Goal: Book appointment/travel/reservation

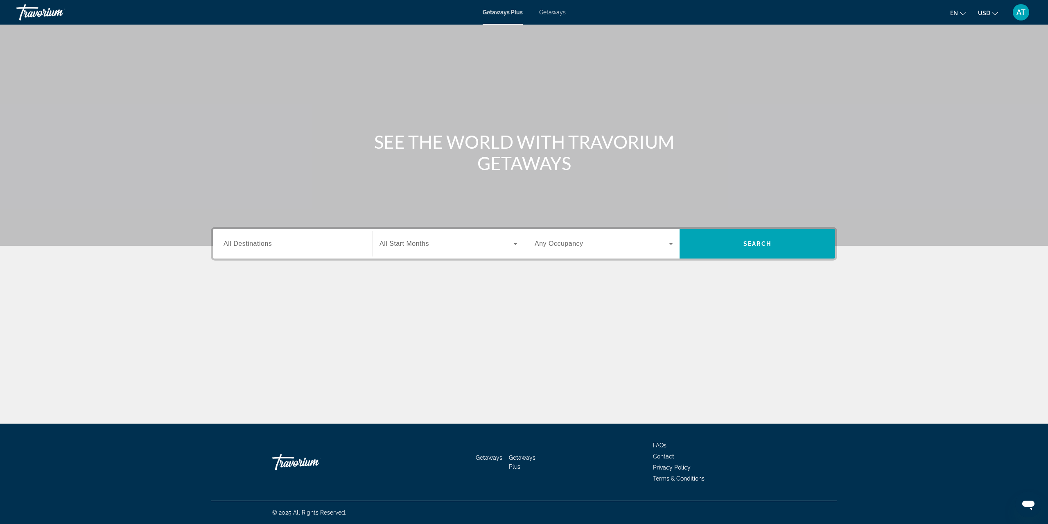
click at [291, 244] on input "Destination All Destinations" at bounding box center [293, 244] width 138 height 10
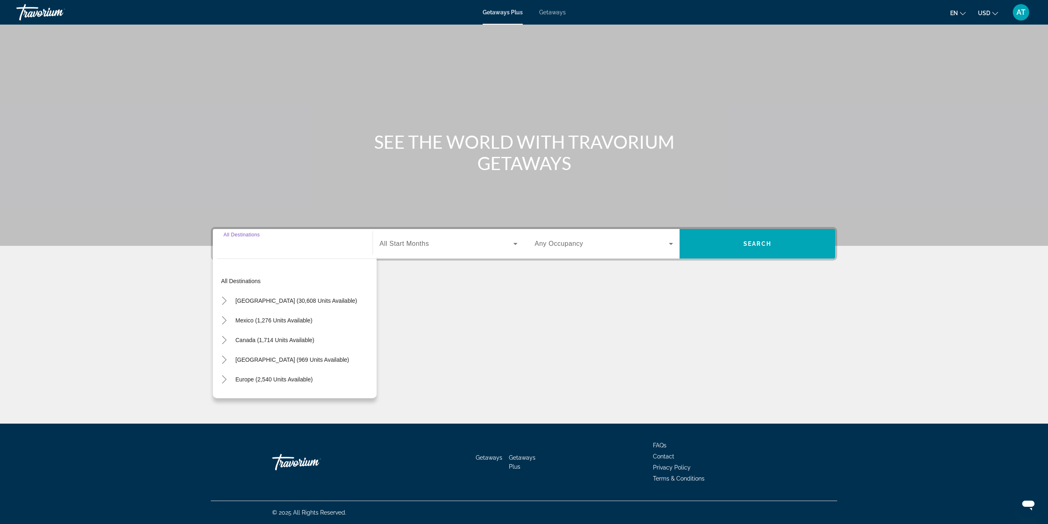
click at [276, 249] on div "Search widget" at bounding box center [293, 243] width 138 height 23
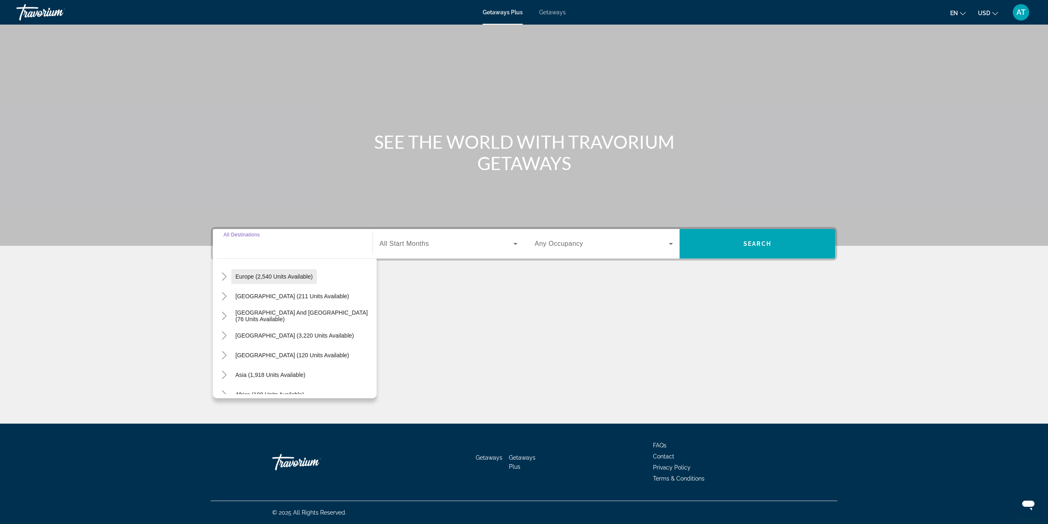
scroll to position [123, 0]
click at [220, 355] on icon "Toggle Asia (1,918 units available)" at bounding box center [224, 354] width 8 height 8
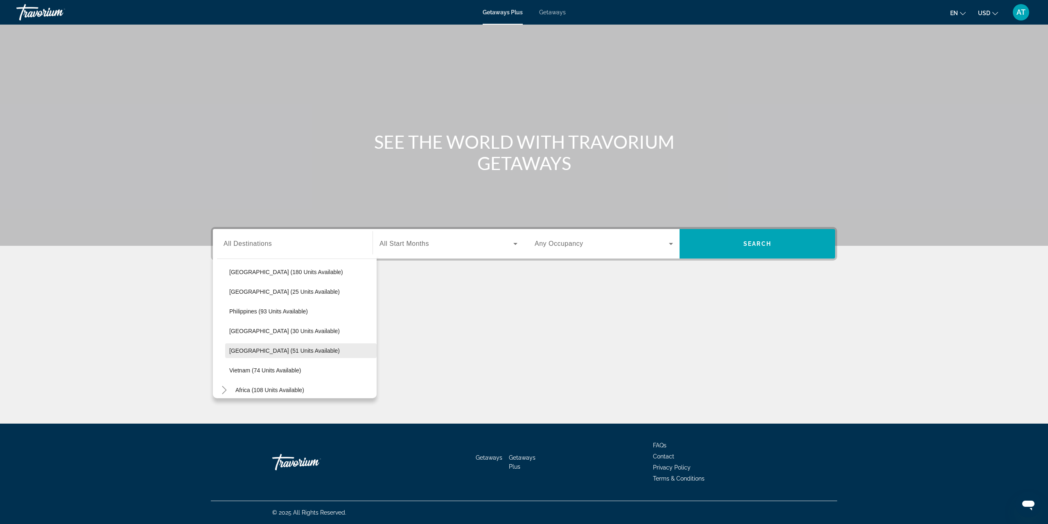
scroll to position [282, 0]
click at [288, 334] on span "[GEOGRAPHIC_DATA] (25 units available)" at bounding box center [284, 332] width 111 height 7
type input "**********"
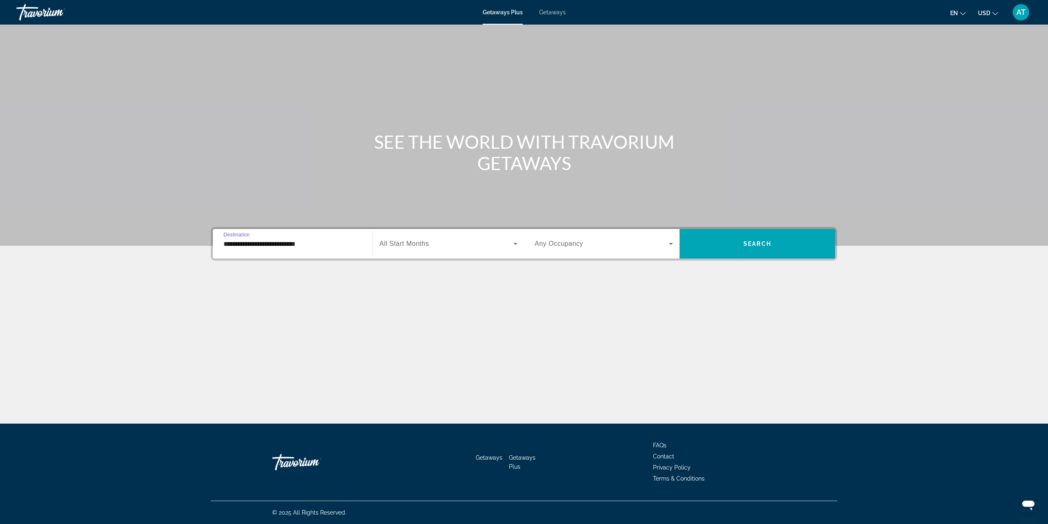
click at [408, 251] on div "Search widget" at bounding box center [449, 243] width 138 height 23
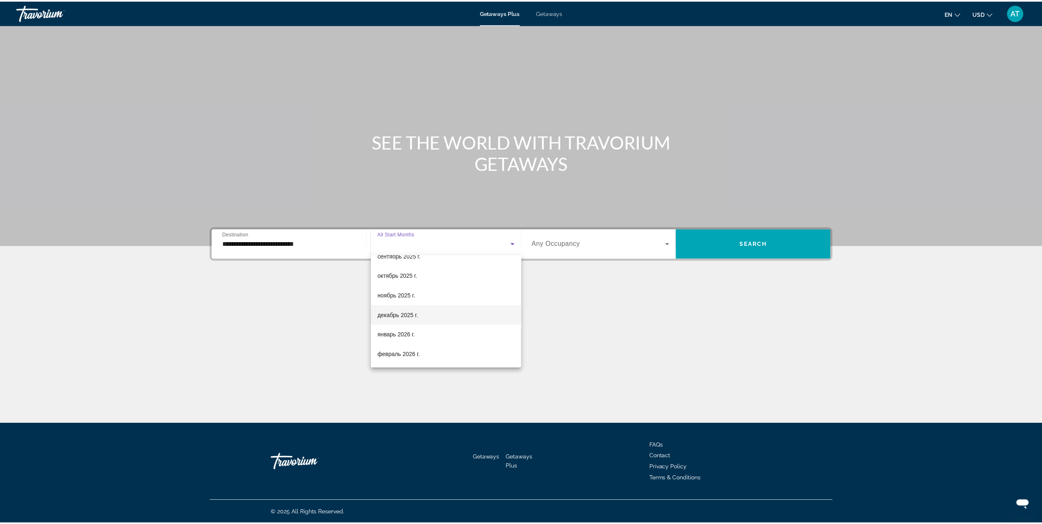
scroll to position [41, 0]
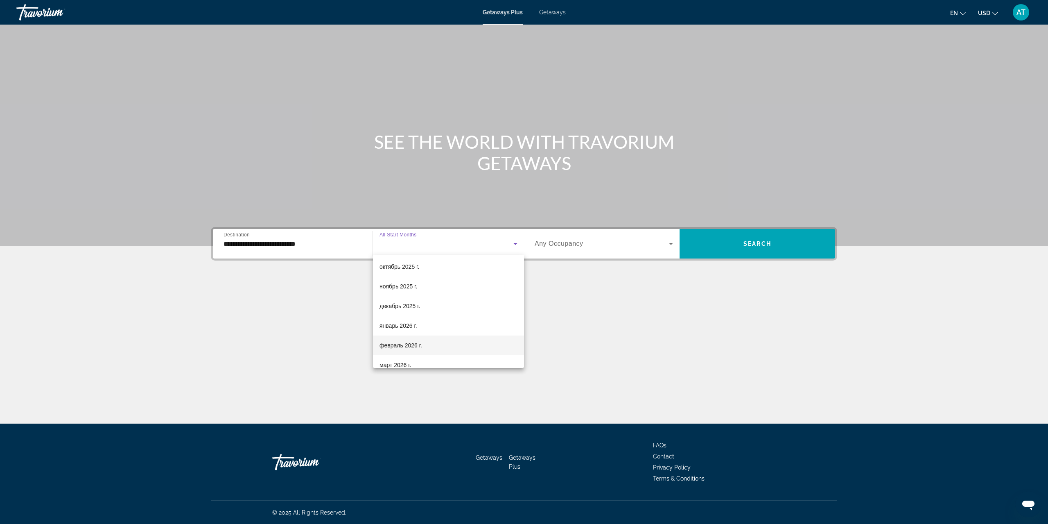
click at [422, 341] on span "февраль 2026 г." at bounding box center [401, 345] width 43 height 10
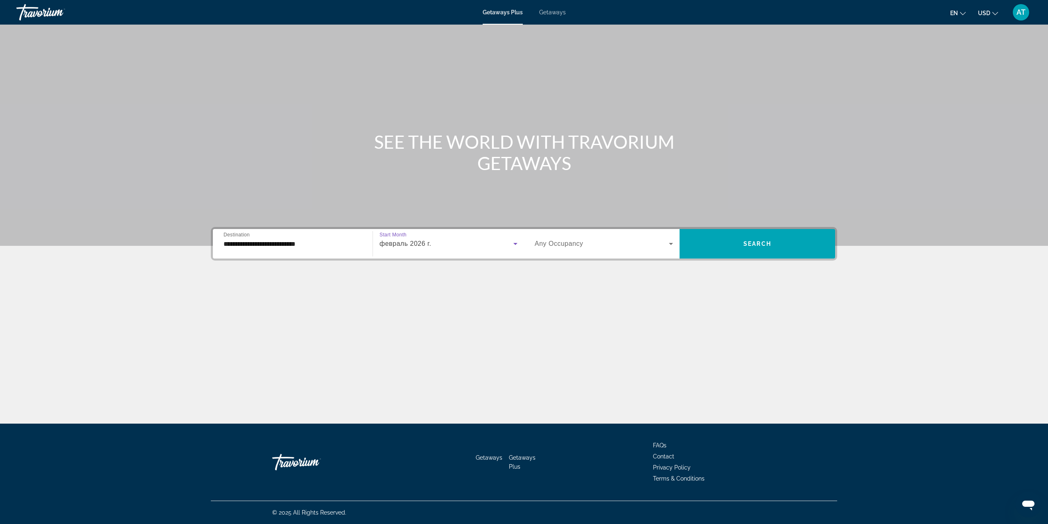
click at [576, 247] on span "Search widget" at bounding box center [602, 244] width 134 height 10
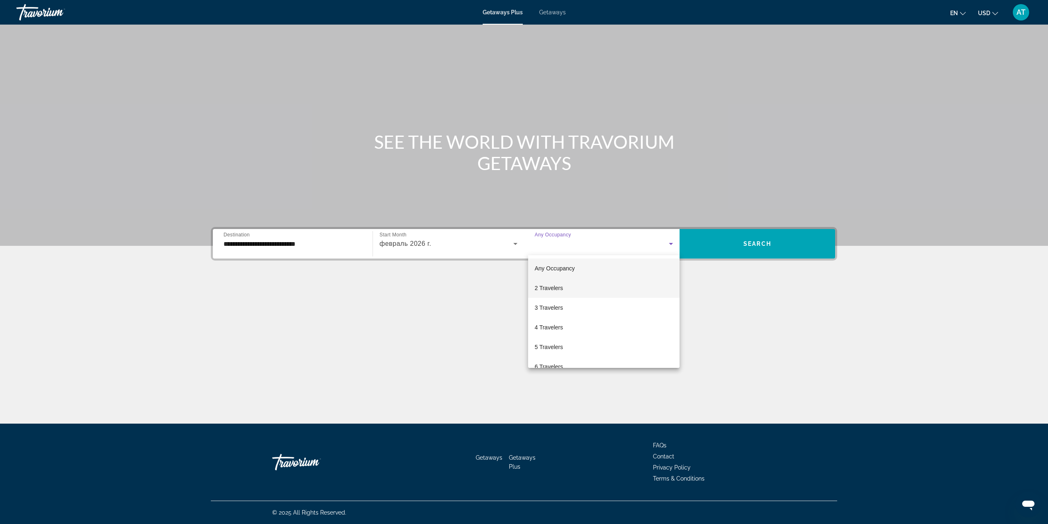
click at [581, 288] on mat-option "2 Travelers" at bounding box center [603, 288] width 151 height 20
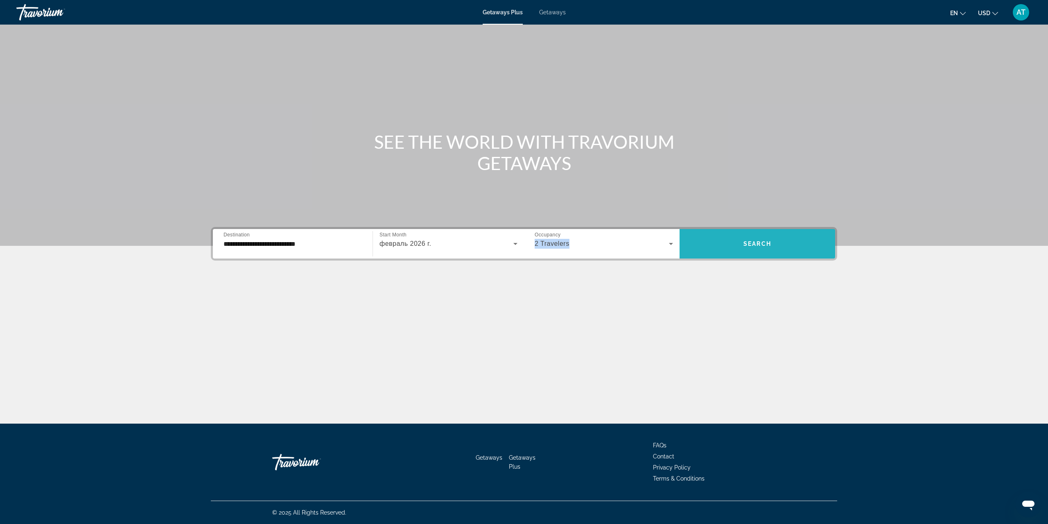
click at [732, 250] on span "Search widget" at bounding box center [758, 244] width 156 height 20
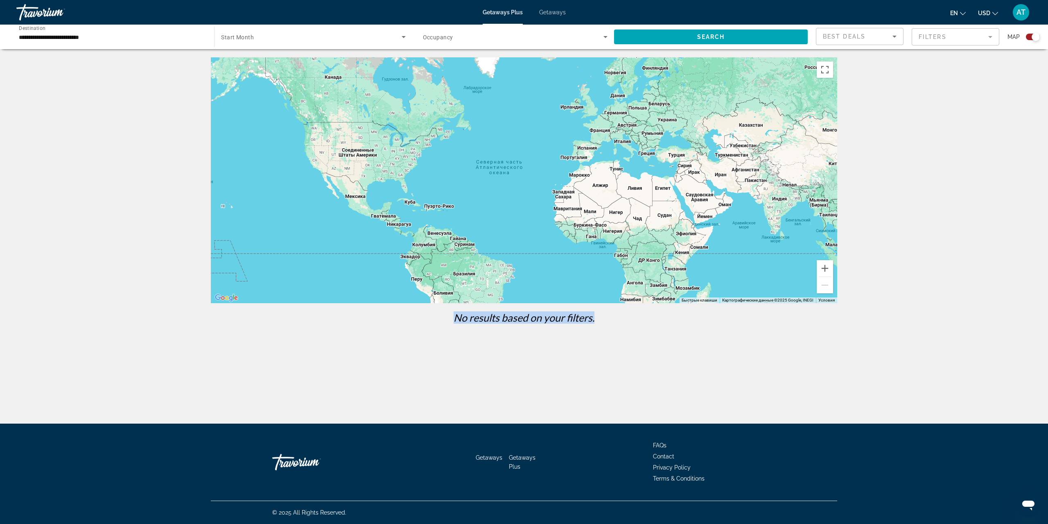
drag, startPoint x: 597, startPoint y: 321, endPoint x: 451, endPoint y: 328, distance: 145.9
click at [451, 328] on div "No results based on your filters." at bounding box center [524, 320] width 635 height 18
click at [373, 37] on span "Search widget" at bounding box center [311, 37] width 180 height 10
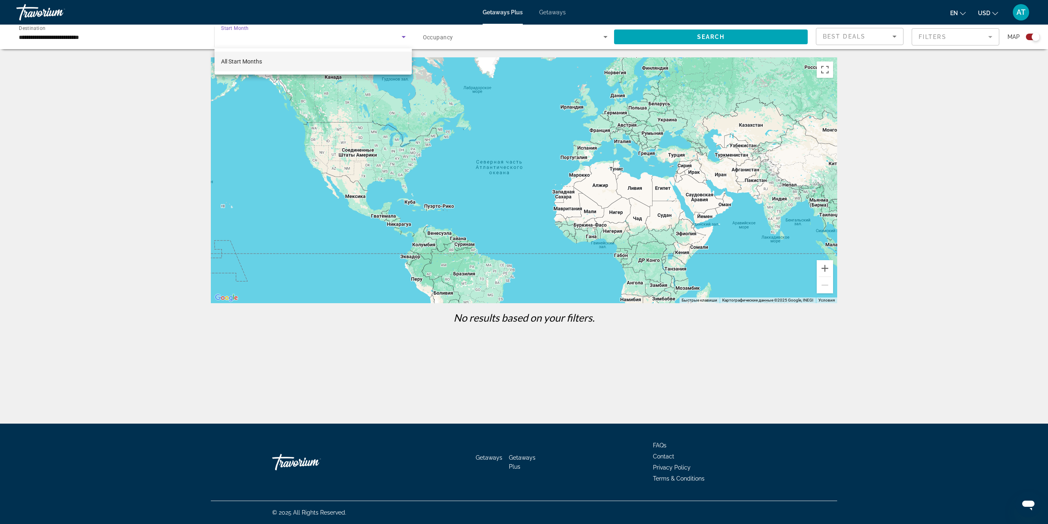
click at [257, 63] on span "All Start Months" at bounding box center [241, 61] width 41 height 7
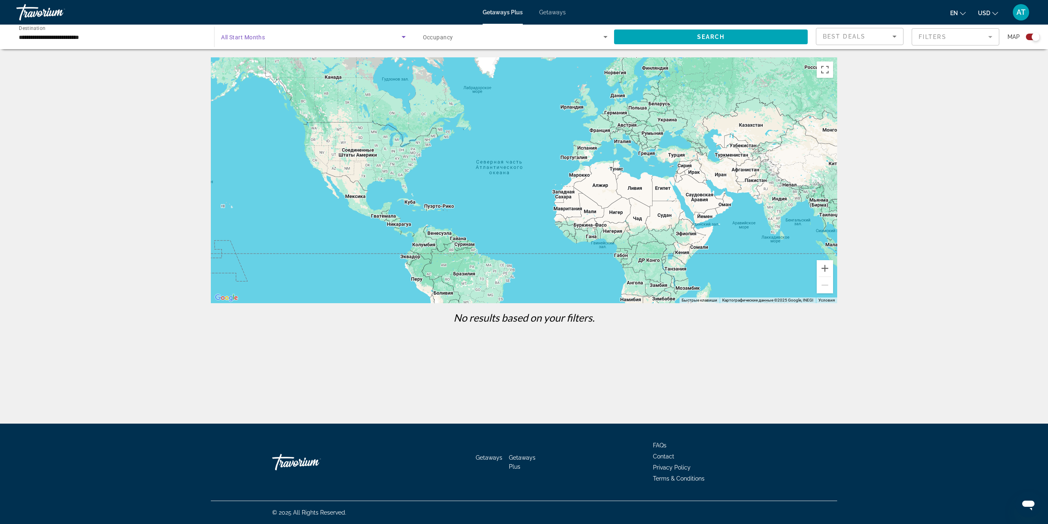
click at [432, 35] on span "Occupancy" at bounding box center [438, 37] width 30 height 7
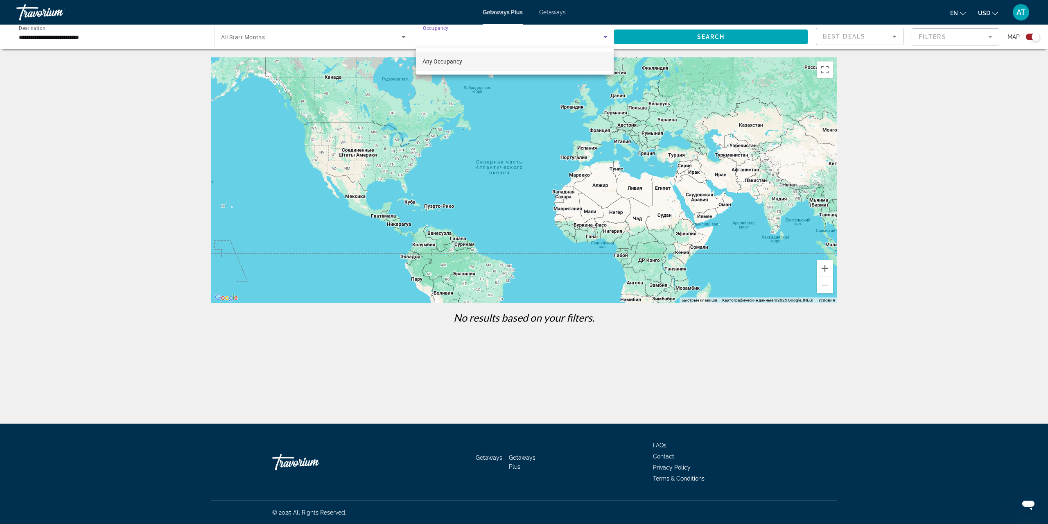
click at [436, 57] on span "Any Occupancy" at bounding box center [443, 61] width 40 height 10
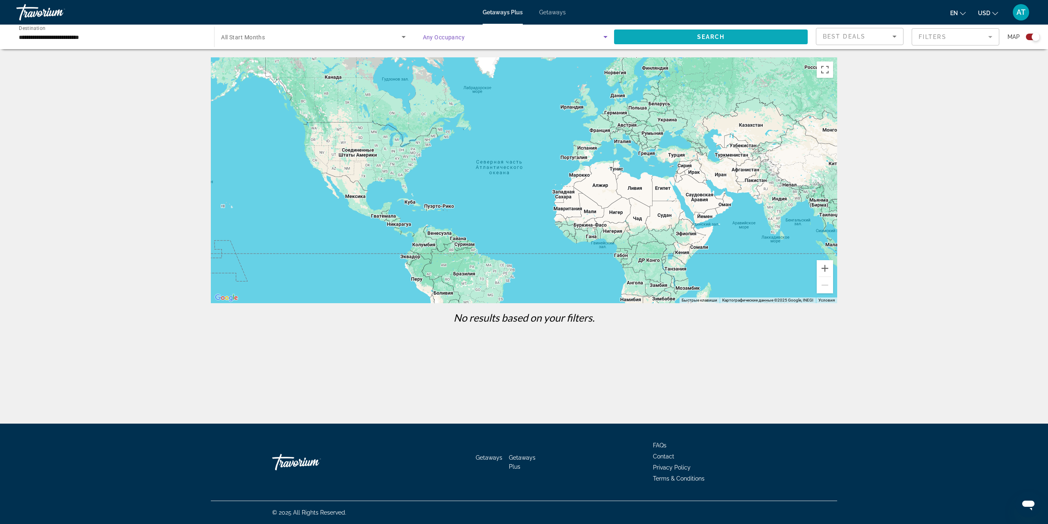
click at [645, 34] on span "Search widget" at bounding box center [711, 37] width 194 height 20
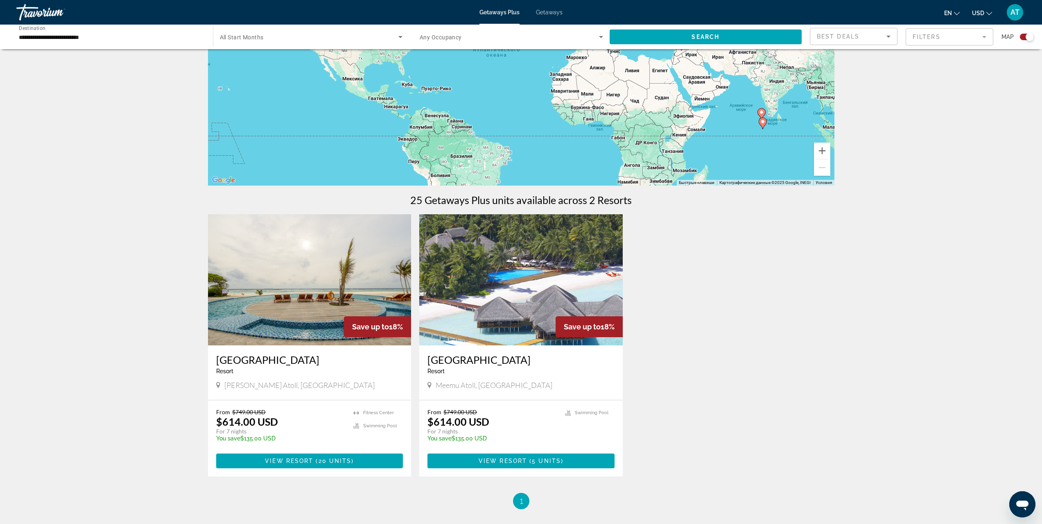
scroll to position [164, 0]
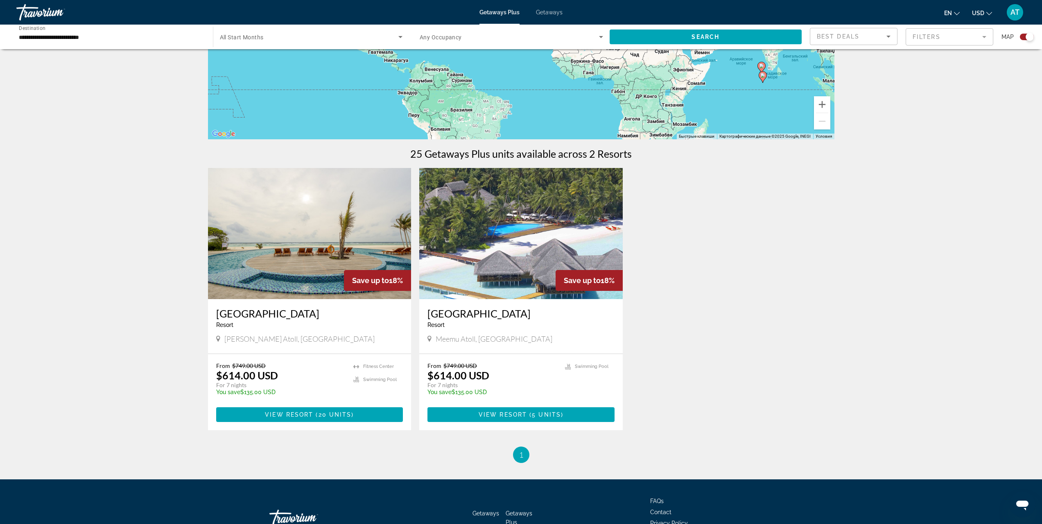
click at [556, 235] on img "Main content" at bounding box center [520, 233] width 203 height 131
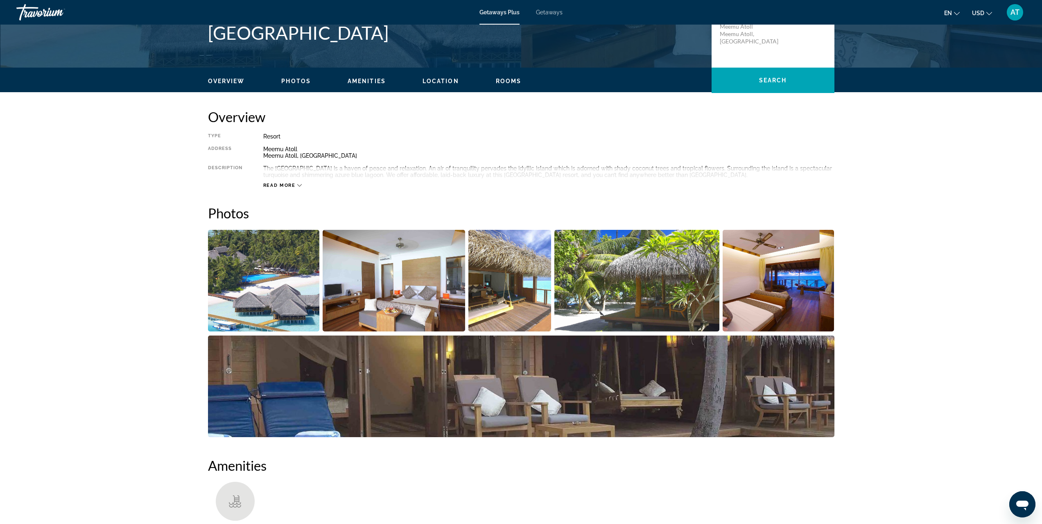
scroll to position [205, 0]
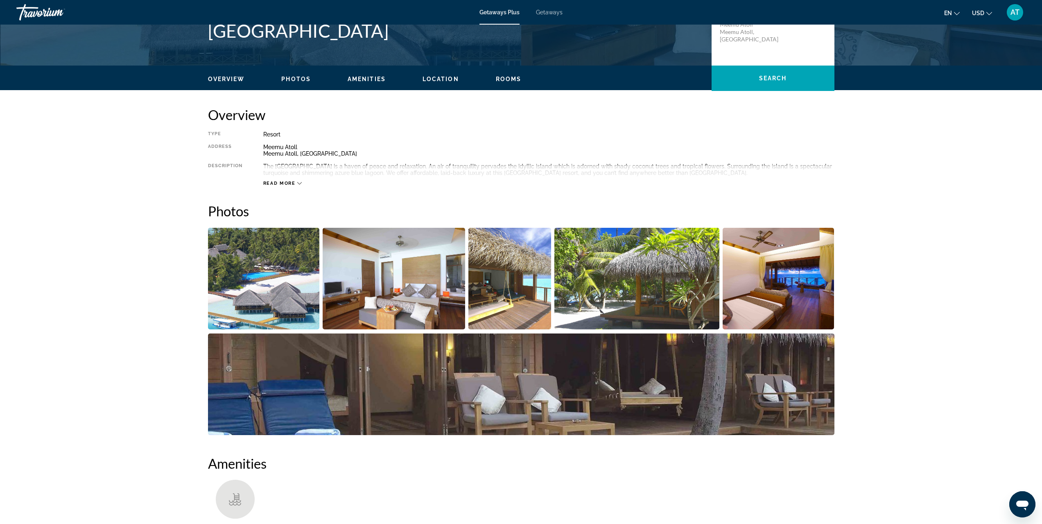
click at [290, 184] on span "Read more" at bounding box center [279, 183] width 32 height 5
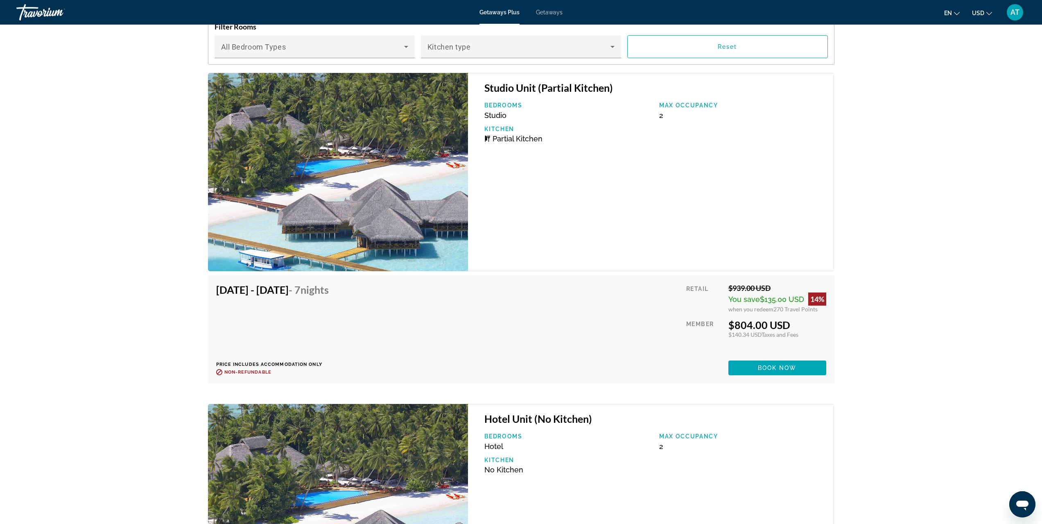
scroll to position [1556, 0]
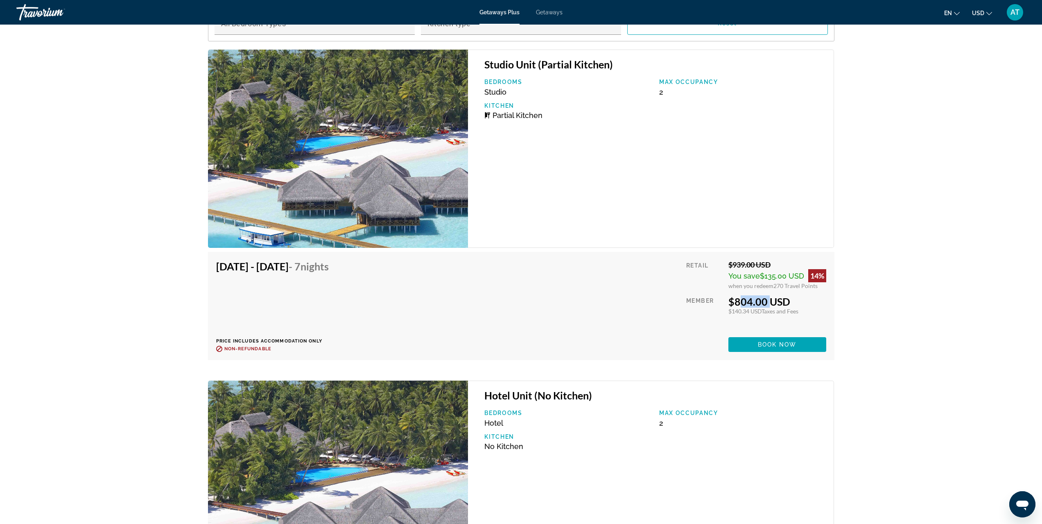
drag, startPoint x: 734, startPoint y: 310, endPoint x: 766, endPoint y: 308, distance: 31.6
click at [766, 307] on div "$804.00 USD" at bounding box center [777, 301] width 98 height 12
drag, startPoint x: 663, startPoint y: 104, endPoint x: 659, endPoint y: 104, distance: 4.5
click at [659, 96] on div "Max Occupancy 2" at bounding box center [742, 88] width 175 height 18
click at [672, 178] on div "Studio Unit (Partial Kitchen) Bedrooms Studio Max Occupancy 2 Kitchen Partial K…" at bounding box center [651, 149] width 366 height 198
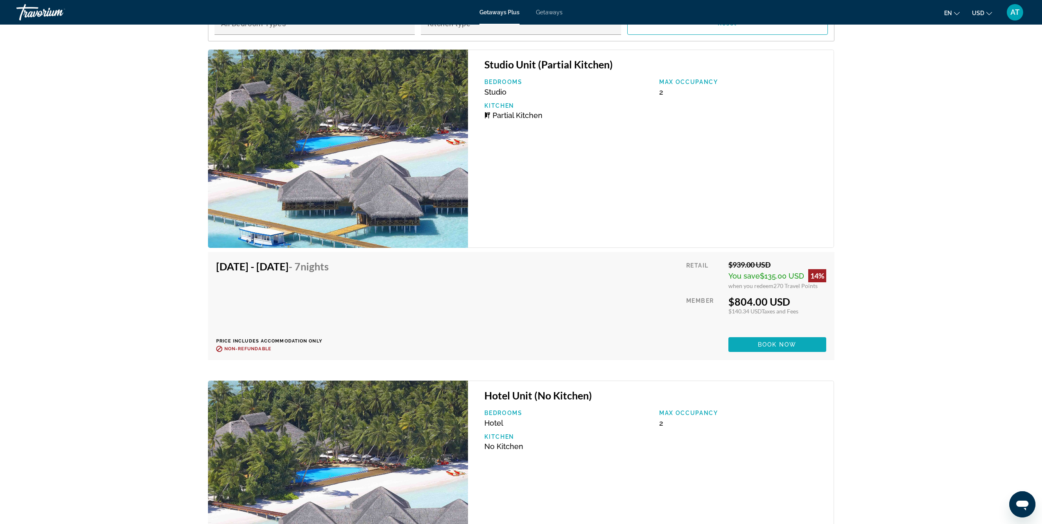
click at [741, 352] on span "Main content" at bounding box center [777, 344] width 98 height 20
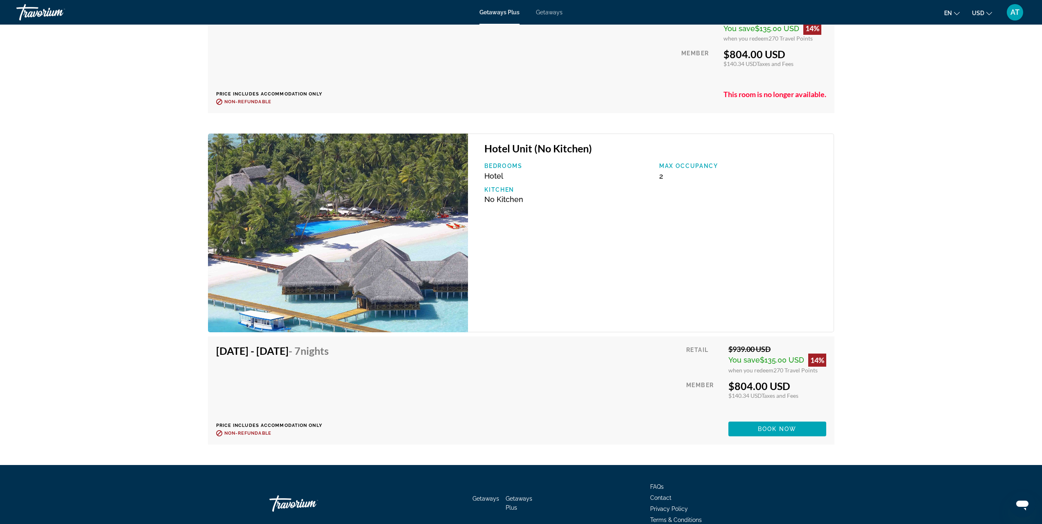
scroll to position [1853, 0]
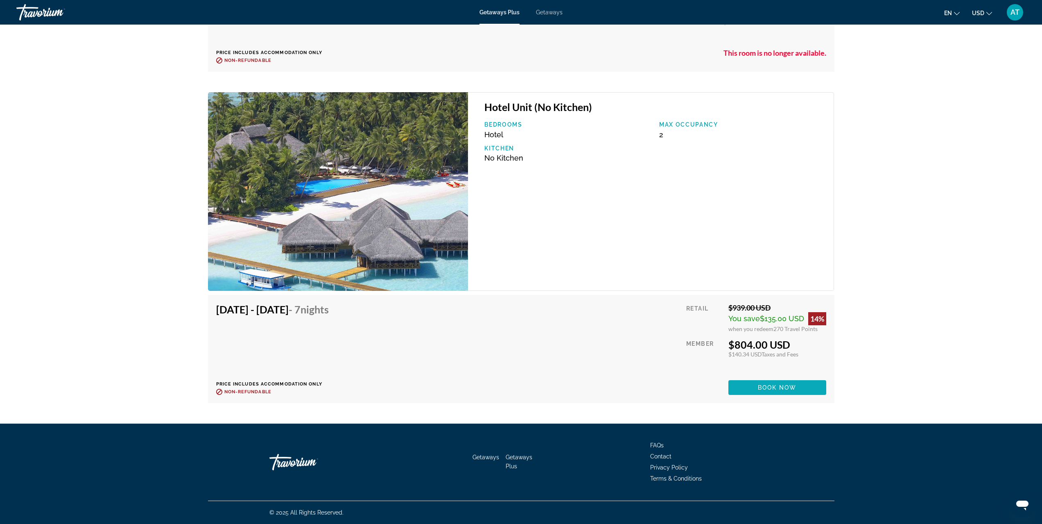
click at [775, 389] on span "Book now" at bounding box center [777, 387] width 39 height 7
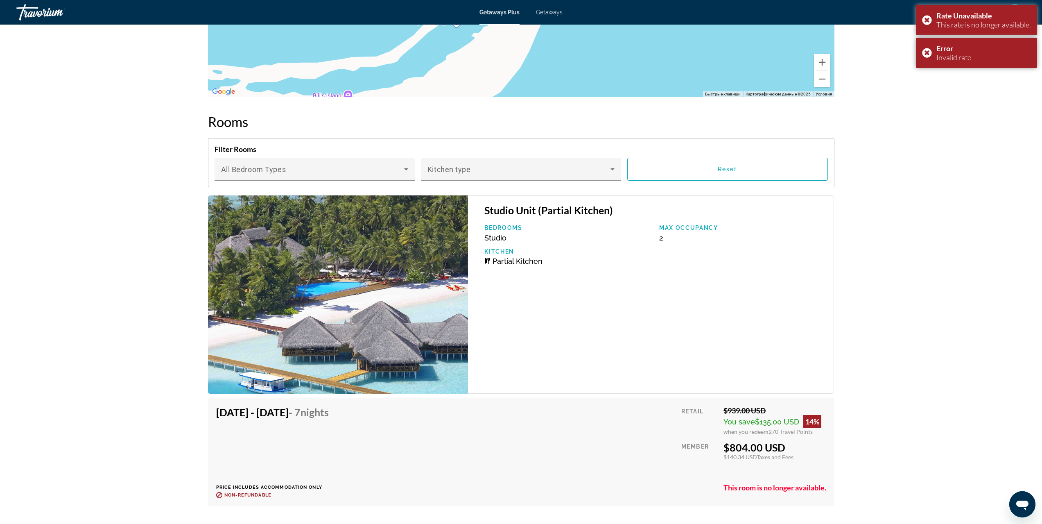
scroll to position [1362, 0]
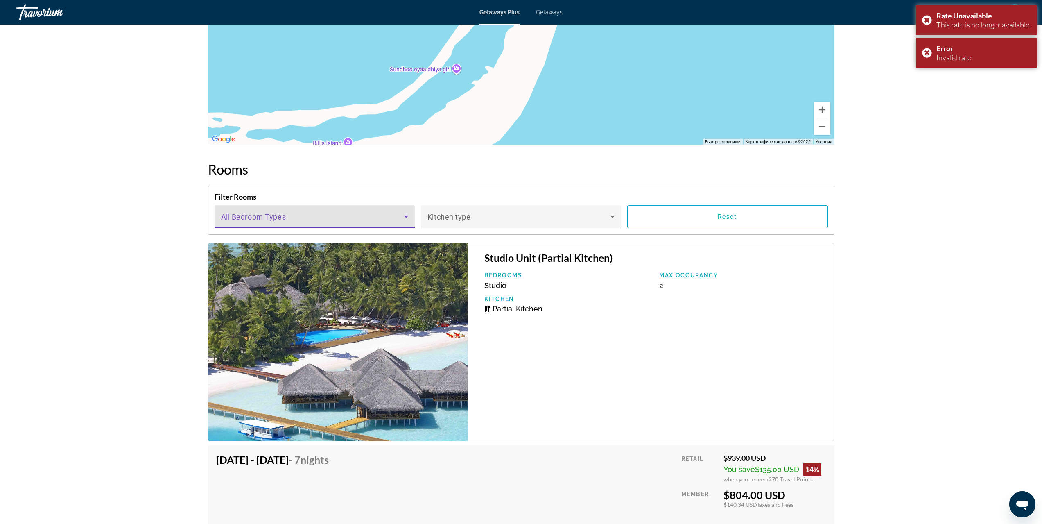
click at [407, 221] on icon "Main content" at bounding box center [406, 217] width 10 height 10
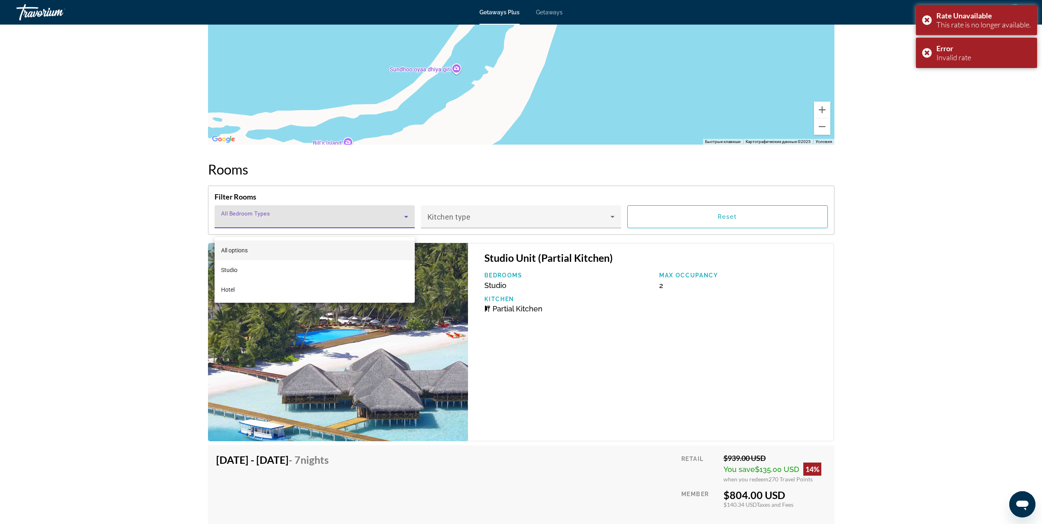
click at [407, 229] on div at bounding box center [521, 262] width 1042 height 524
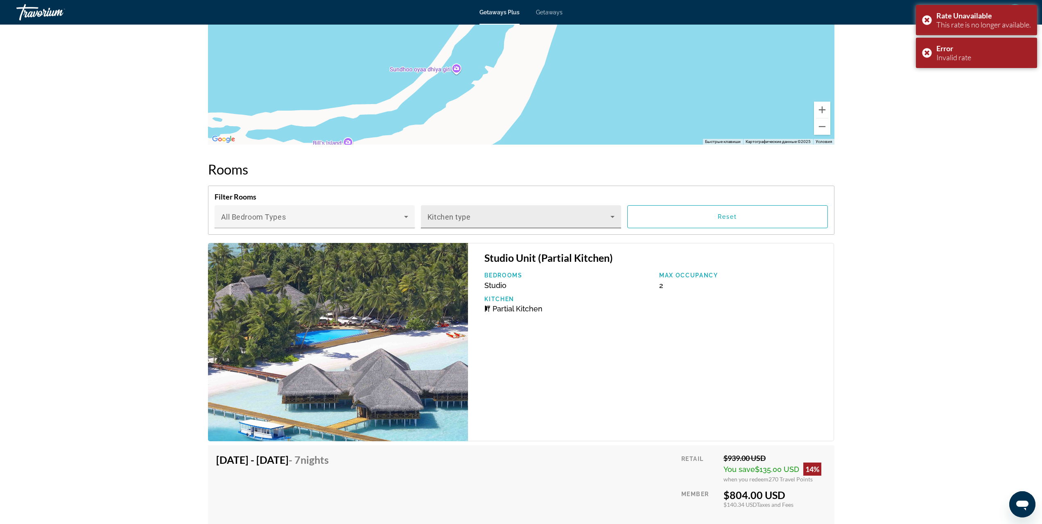
click at [487, 224] on span "Main content" at bounding box center [518, 220] width 183 height 10
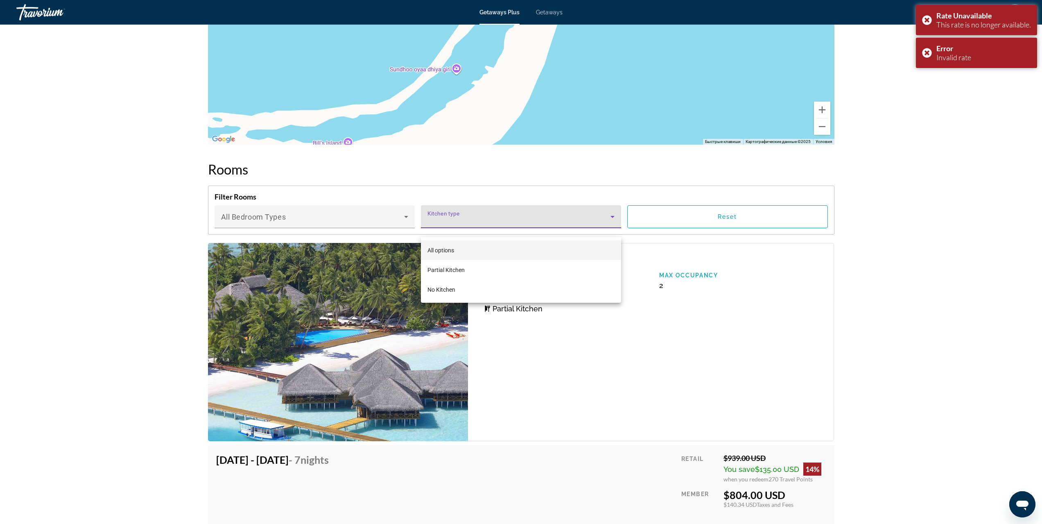
click at [487, 224] on div at bounding box center [521, 262] width 1042 height 524
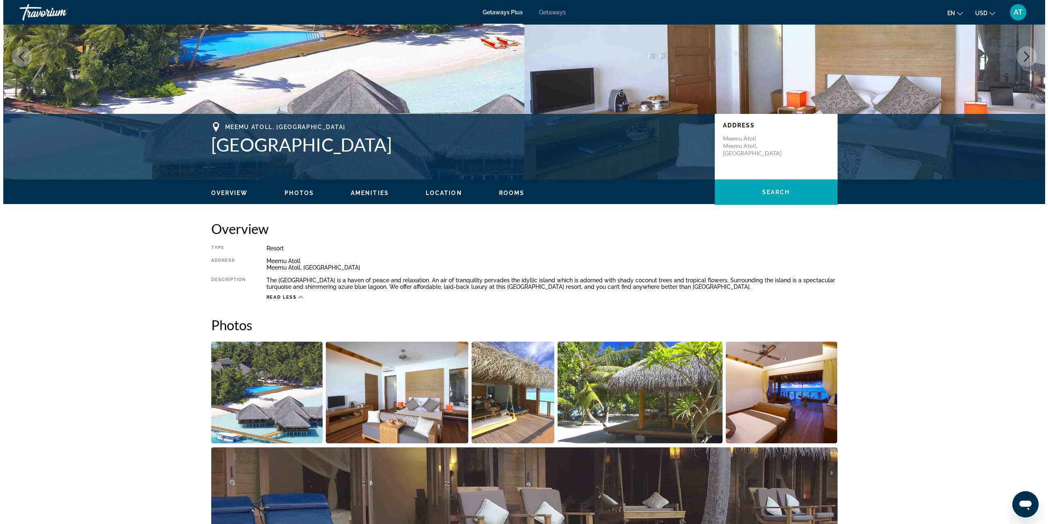
scroll to position [0, 0]
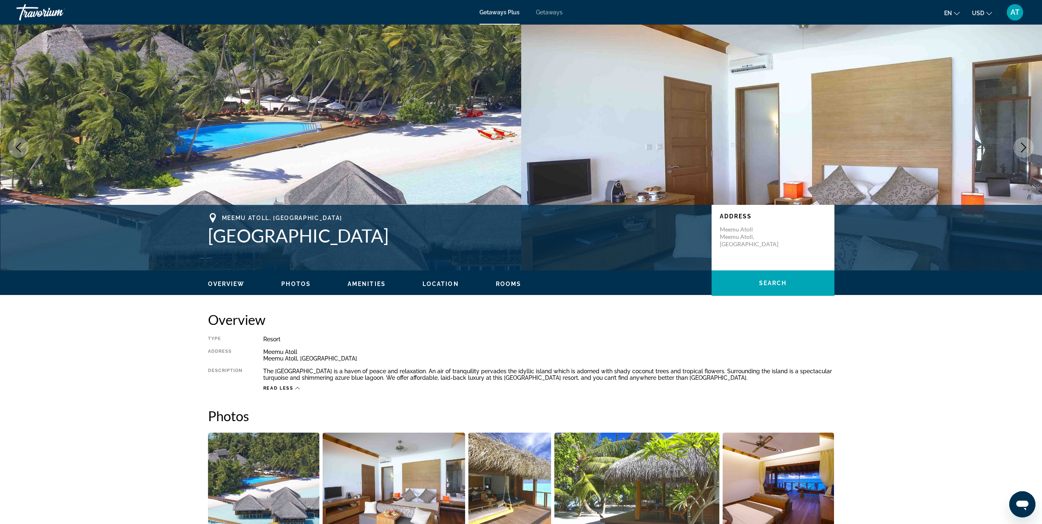
click at [543, 13] on span "Getaways" at bounding box center [549, 12] width 27 height 7
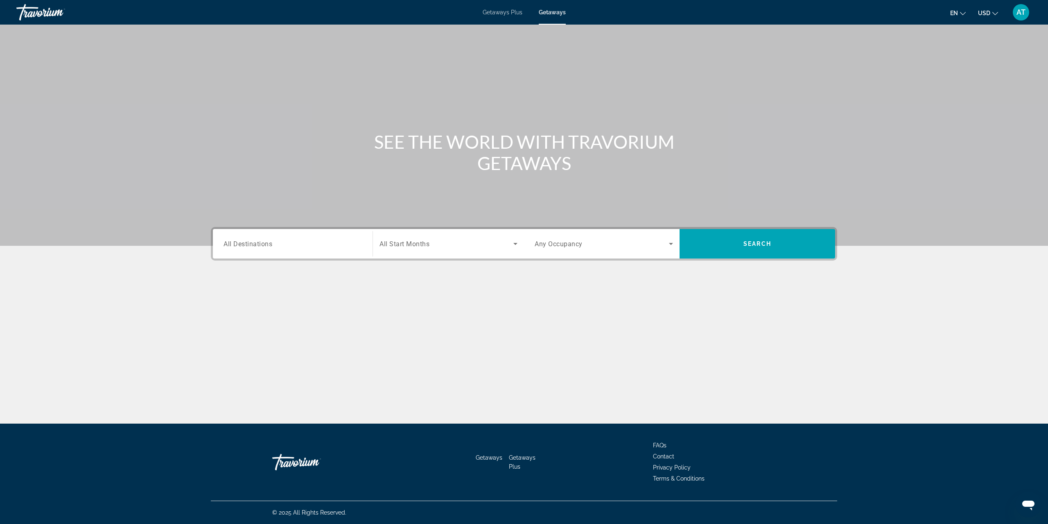
click at [331, 245] on input "Destination All Destinations" at bounding box center [293, 244] width 138 height 10
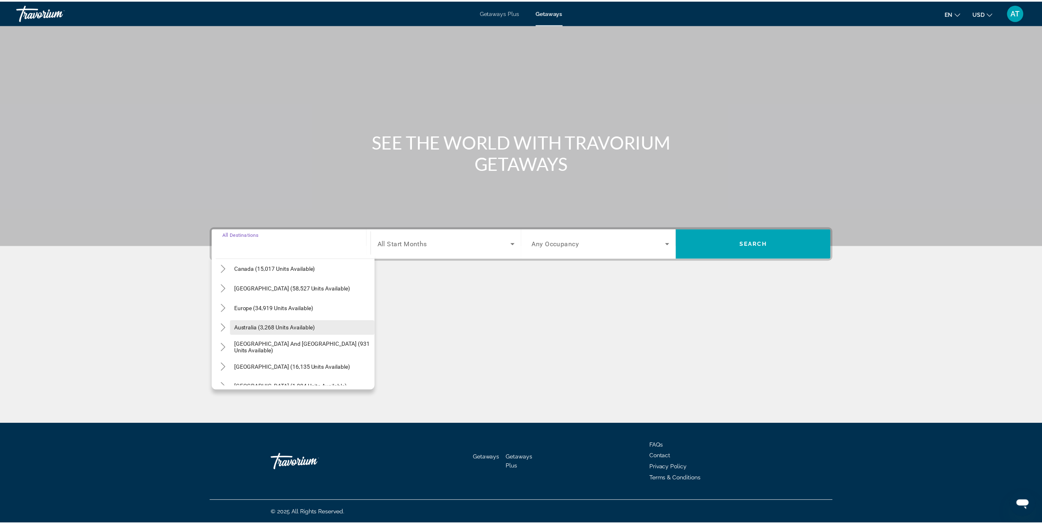
scroll to position [82, 0]
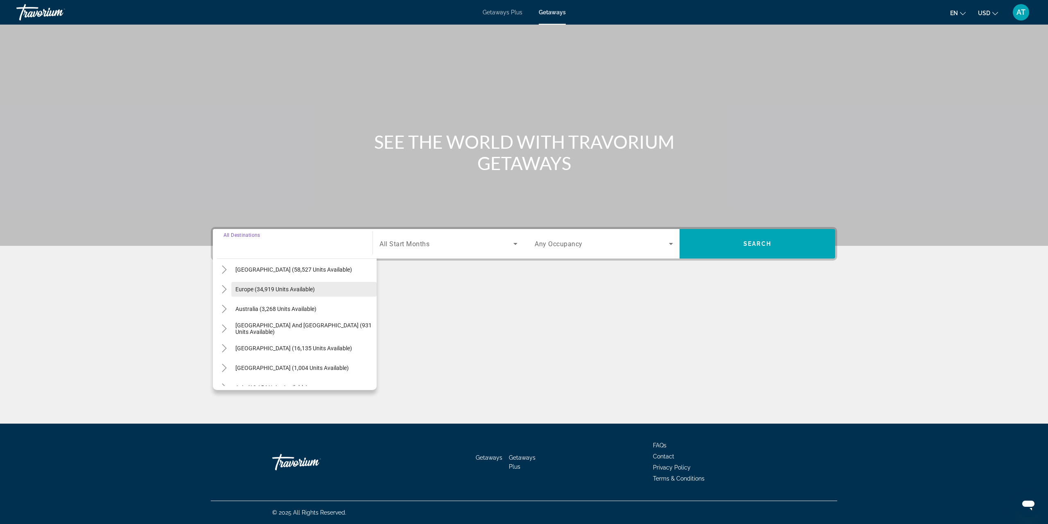
click at [273, 289] on span "Europe (34,919 units available)" at bounding box center [274, 289] width 79 height 7
type input "**********"
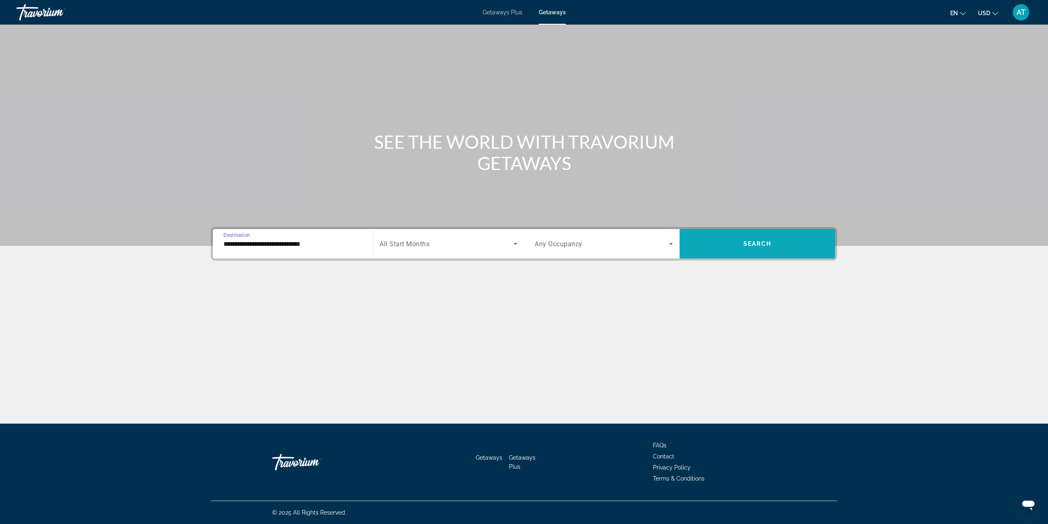
click at [751, 248] on span "Search widget" at bounding box center [758, 244] width 156 height 20
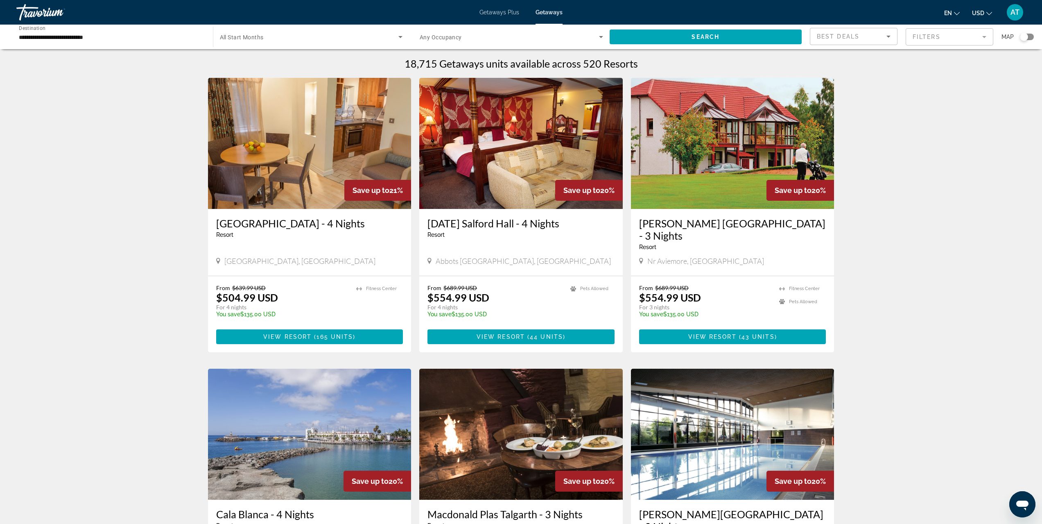
click at [542, 176] on img "Main content" at bounding box center [520, 143] width 203 height 131
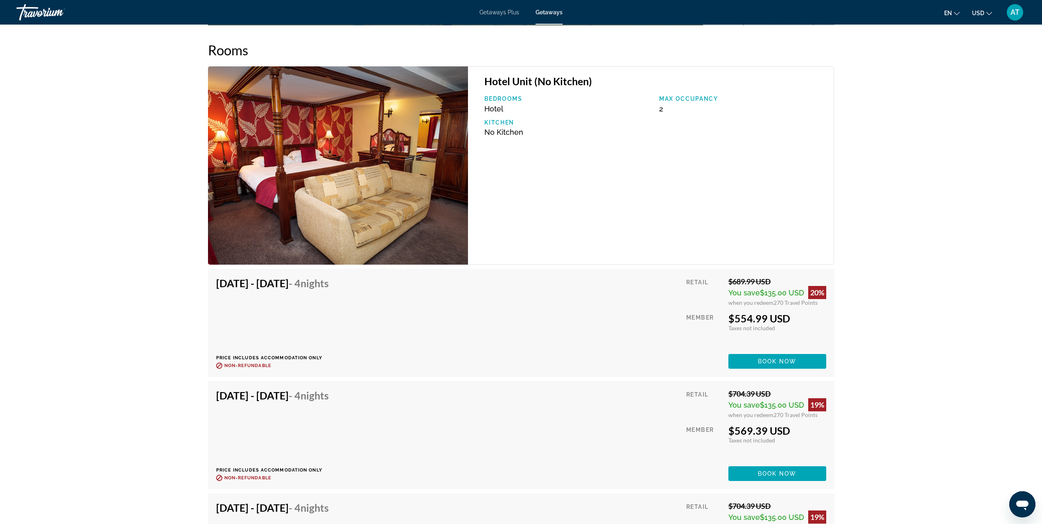
scroll to position [1105, 0]
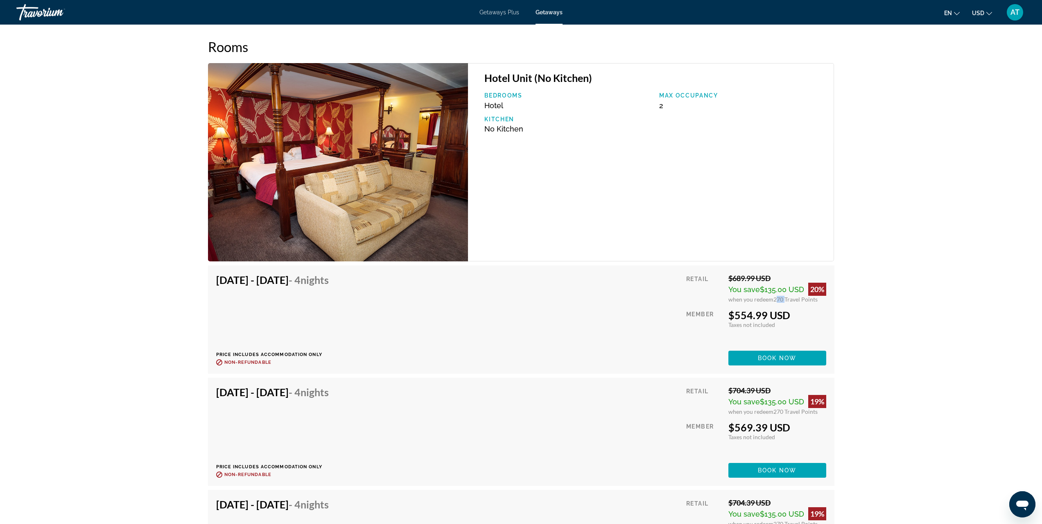
drag, startPoint x: 773, startPoint y: 293, endPoint x: 783, endPoint y: 293, distance: 9.4
click at [783, 296] on span "270 Travel Points" at bounding box center [795, 299] width 44 height 7
click at [755, 352] on span "Main content" at bounding box center [777, 358] width 98 height 20
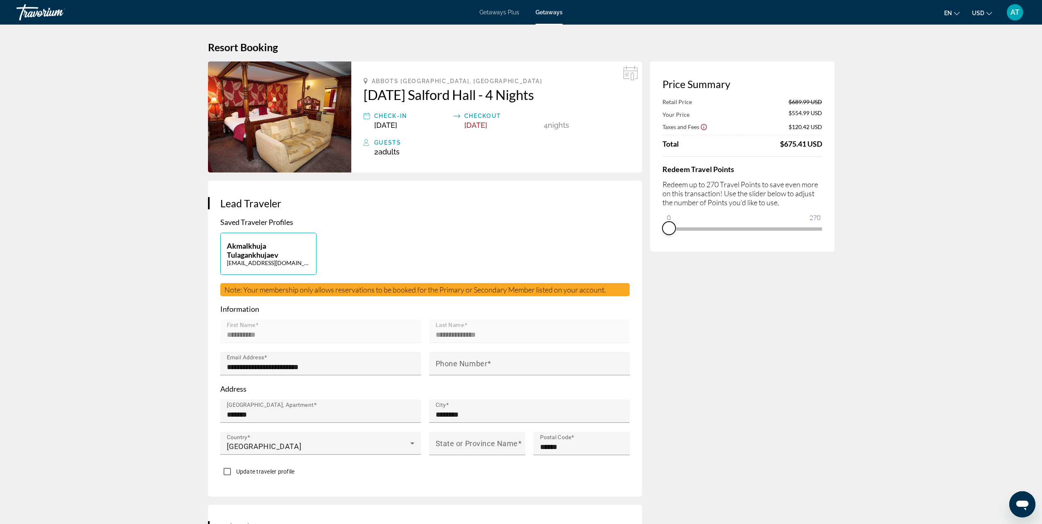
drag, startPoint x: 810, startPoint y: 236, endPoint x: 662, endPoint y: 241, distance: 148.3
click at [662, 241] on div "Price Summary Retail Price $689.99 USD Your Price $554.99 USD Taxes and Fees $1…" at bounding box center [742, 156] width 184 height 190
drag, startPoint x: 669, startPoint y: 217, endPoint x: 861, endPoint y: 218, distance: 192.4
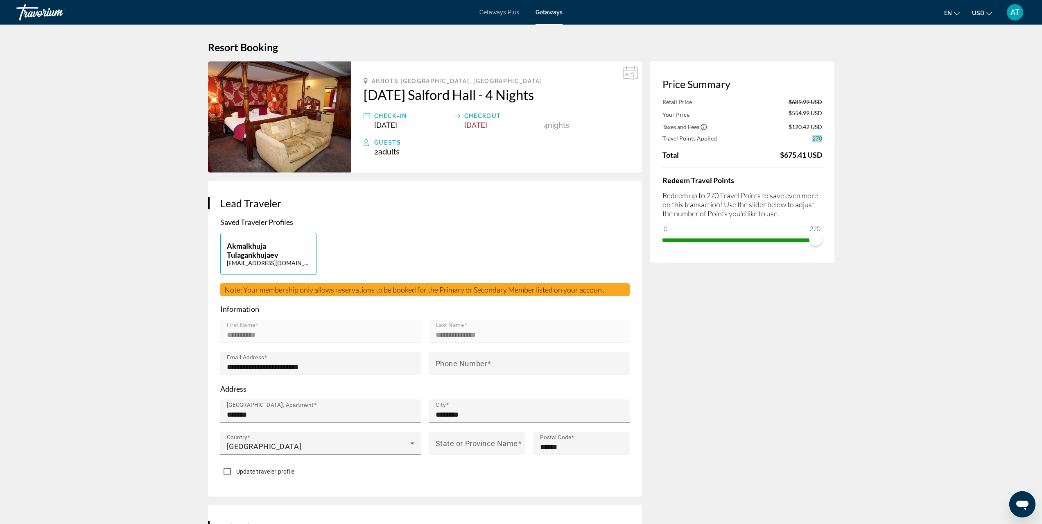
drag, startPoint x: 811, startPoint y: 139, endPoint x: 822, endPoint y: 142, distance: 10.6
click at [822, 142] on div "Retail Price $689.99 USD Your Price $554.99 USD Taxes and Fees $120.42 USD Trav…" at bounding box center [742, 128] width 160 height 61
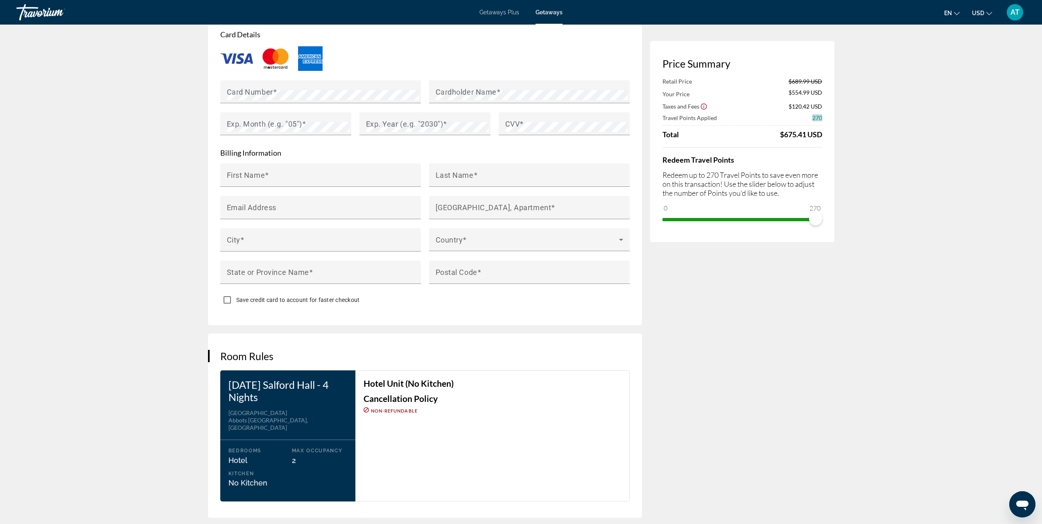
scroll to position [696, 0]
